Goal: Information Seeking & Learning: Learn about a topic

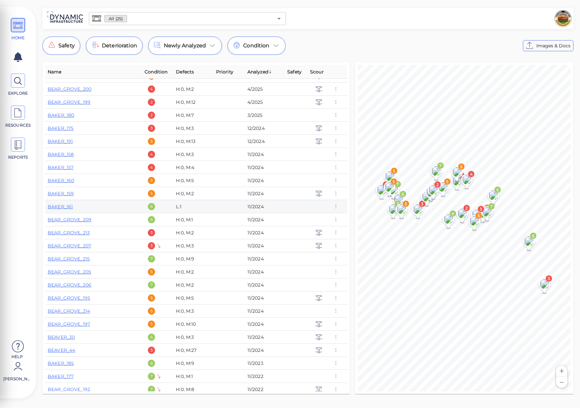
scroll to position [14, 0]
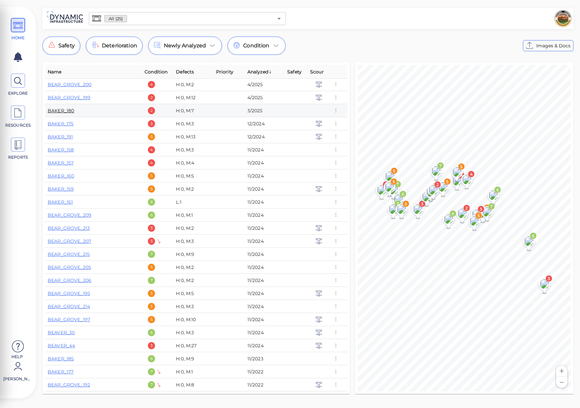
click at [71, 111] on link "BAKER_180" at bounding box center [61, 111] width 26 height 6
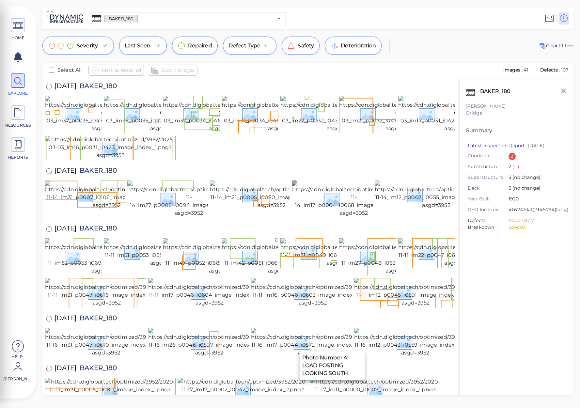
click at [356, 217] on img at bounding box center [353, 199] width 123 height 37
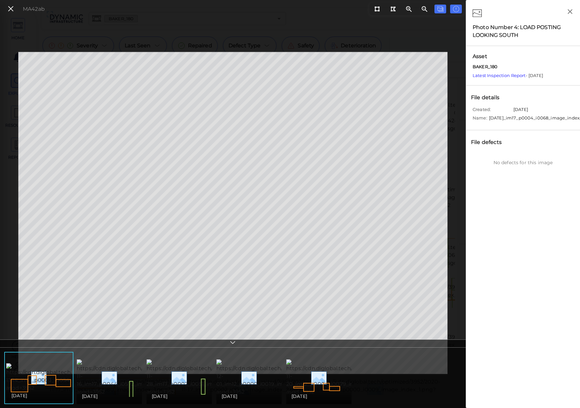
click at [120, 395] on div "[DATE]" at bounding box center [109, 397] width 55 height 8
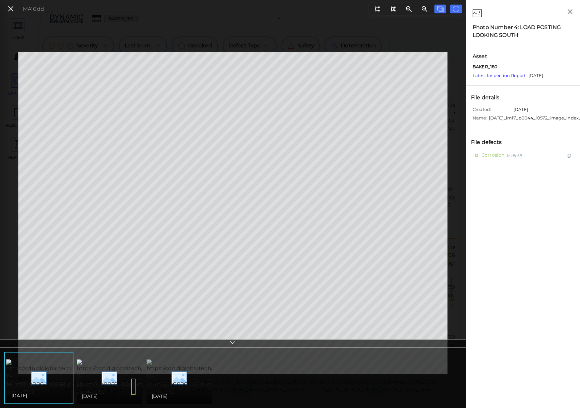
click at [160, 382] on img at bounding box center [207, 378] width 120 height 37
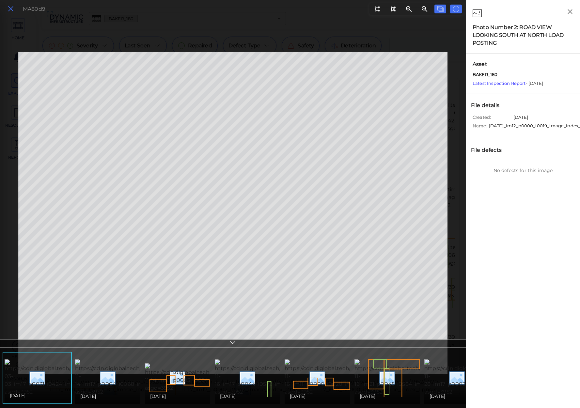
click at [11, 10] on icon at bounding box center [10, 9] width 7 height 9
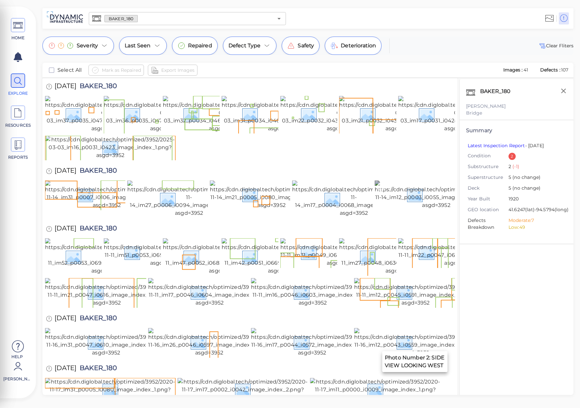
click at [411, 209] on img at bounding box center [436, 195] width 123 height 29
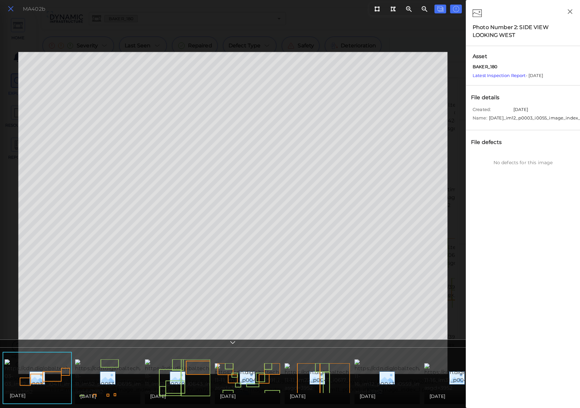
click at [12, 9] on icon at bounding box center [10, 9] width 7 height 9
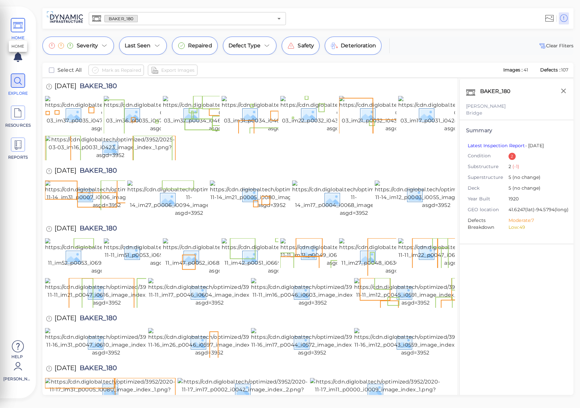
click at [14, 26] on icon at bounding box center [18, 25] width 10 height 15
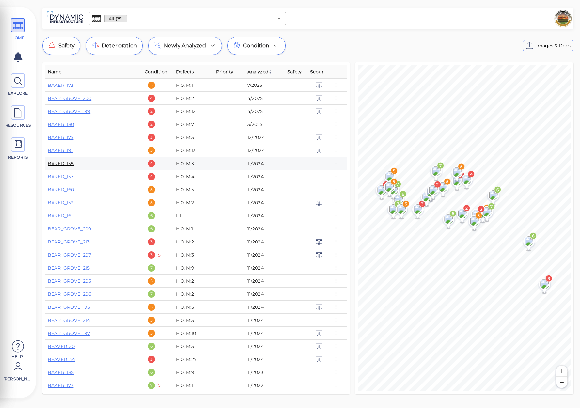
click at [69, 164] on link "BAKER_158" at bounding box center [61, 164] width 26 height 6
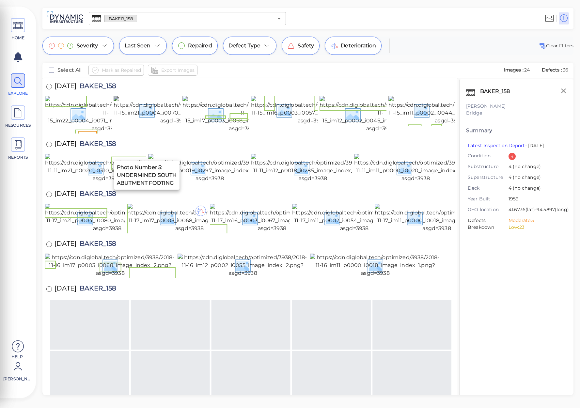
click at [158, 125] on img at bounding box center [175, 110] width 122 height 29
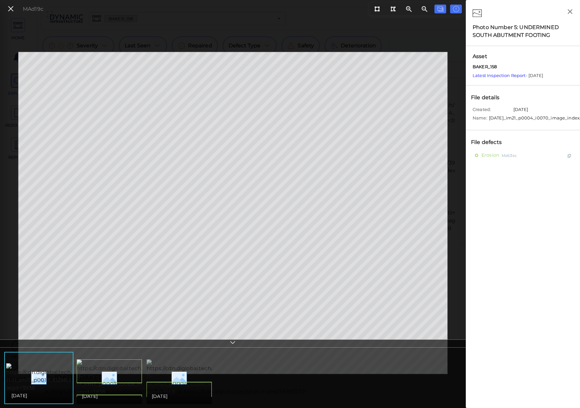
click at [171, 379] on img at bounding box center [207, 378] width 121 height 37
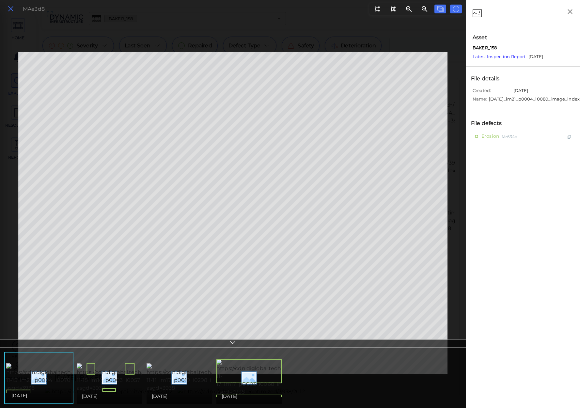
click at [10, 10] on icon at bounding box center [10, 9] width 7 height 9
